Goal: Task Accomplishment & Management: Use online tool/utility

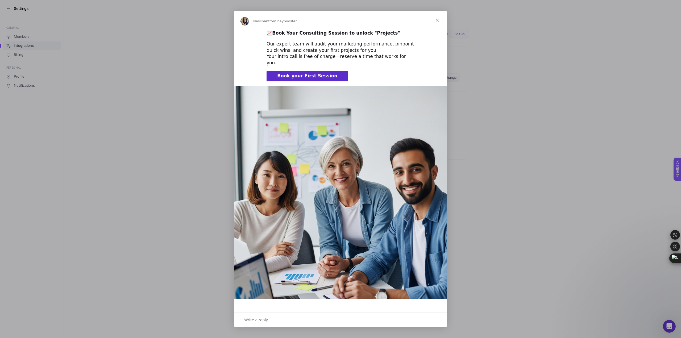
drag, startPoint x: 0, startPoint y: 0, endPoint x: 437, endPoint y: 22, distance: 437.3
click at [437, 22] on span "Close" at bounding box center [436, 20] width 19 height 19
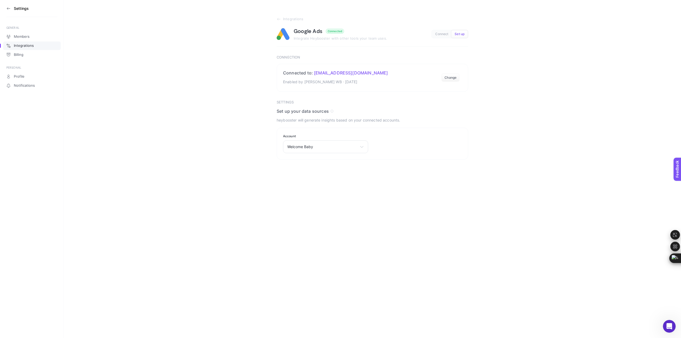
click at [8, 7] on icon at bounding box center [8, 8] width 4 height 4
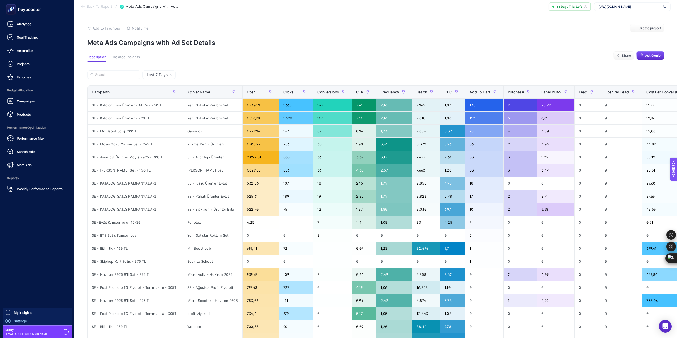
click at [25, 321] on span "Settings" at bounding box center [20, 321] width 13 height 4
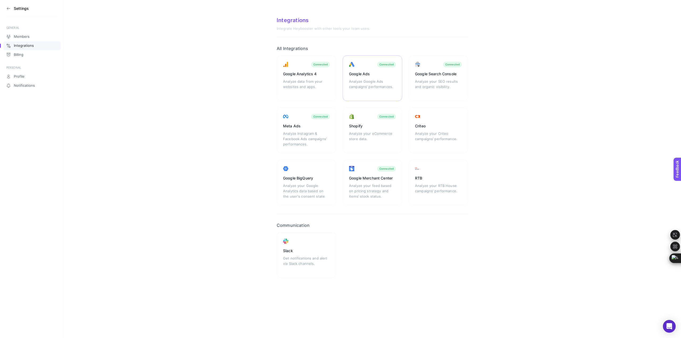
click at [374, 78] on div "Google Ads Analyze Google Ads campaigns’ performances. Connected" at bounding box center [372, 78] width 60 height 46
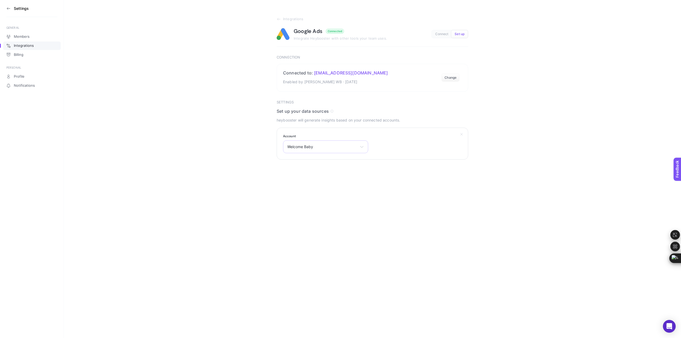
click at [341, 146] on span "Welcome Baby" at bounding box center [322, 147] width 70 height 4
click at [322, 161] on input "text" at bounding box center [325, 159] width 85 height 11
type input "welc"
click at [306, 169] on span "Welcome Baby" at bounding box center [300, 170] width 26 height 4
click at [458, 35] on span "Set up" at bounding box center [459, 34] width 10 height 4
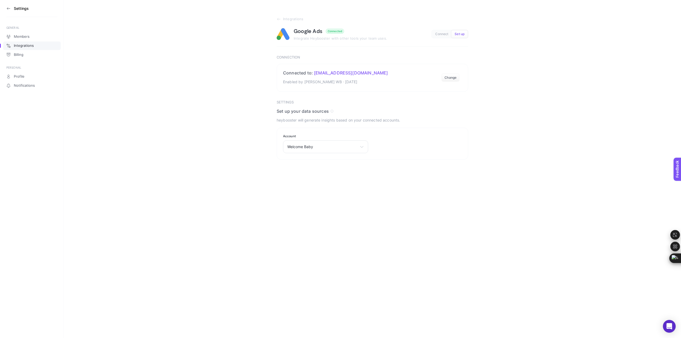
click at [438, 36] on span "Connect" at bounding box center [441, 34] width 13 height 4
click at [460, 33] on span "Set up" at bounding box center [459, 34] width 10 height 4
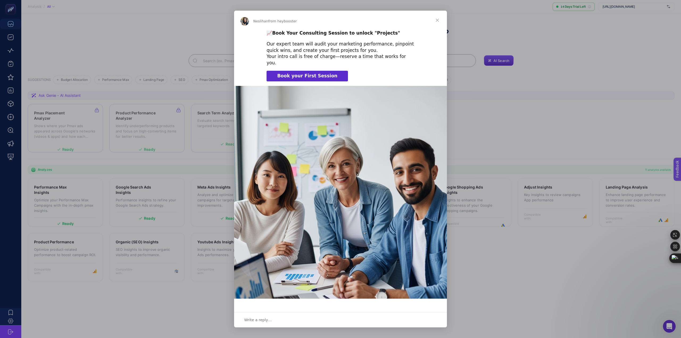
click at [437, 22] on span "Close" at bounding box center [436, 20] width 19 height 19
